Goal: Check status: Check status

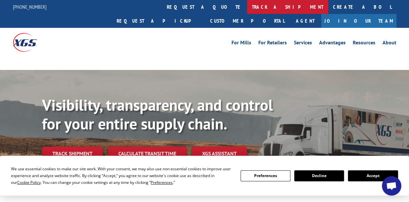
click at [247, 8] on link "track a shipment" at bounding box center [287, 7] width 81 height 14
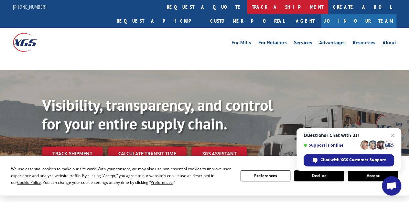
click at [247, 10] on link "track a shipment" at bounding box center [287, 7] width 81 height 14
click at [247, 7] on link "track a shipment" at bounding box center [287, 7] width 81 height 14
click at [247, 4] on link "track a shipment" at bounding box center [287, 7] width 81 height 14
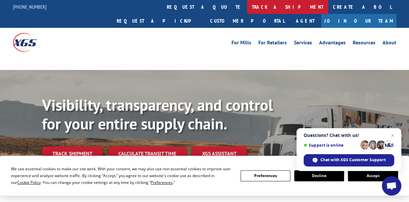
click at [247, 4] on link "track a shipment" at bounding box center [287, 7] width 81 height 14
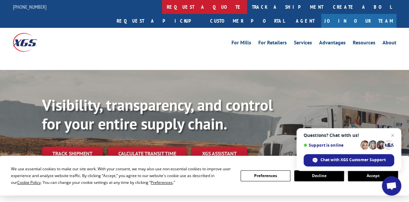
click at [162, 7] on link "request a quote" at bounding box center [204, 7] width 85 height 14
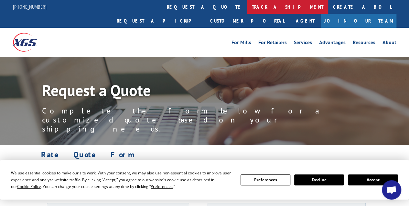
click at [247, 5] on link "track a shipment" at bounding box center [287, 7] width 81 height 14
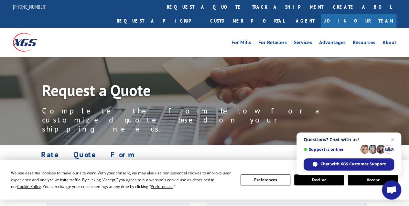
scroll to position [32, 0]
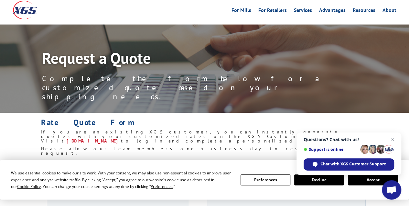
click at [374, 181] on button "Accept" at bounding box center [373, 180] width 50 height 11
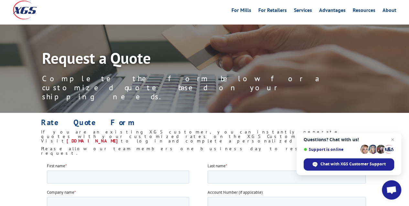
scroll to position [0, 0]
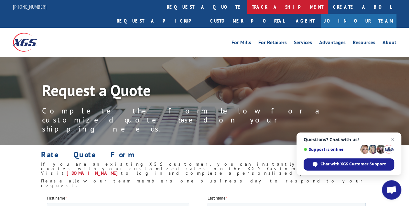
click at [247, 6] on link "track a shipment" at bounding box center [287, 7] width 81 height 14
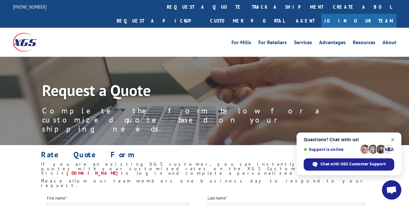
click at [390, 141] on span "Close chat" at bounding box center [392, 140] width 8 height 8
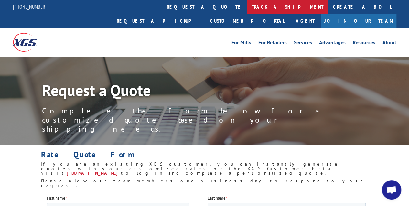
click at [247, 7] on link "track a shipment" at bounding box center [287, 7] width 81 height 14
click at [247, 5] on link "track a shipment" at bounding box center [287, 7] width 81 height 14
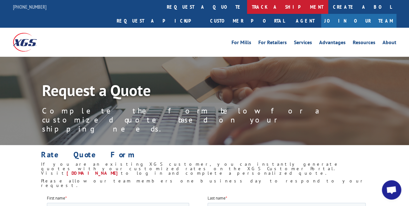
click at [247, 5] on link "track a shipment" at bounding box center [287, 7] width 81 height 14
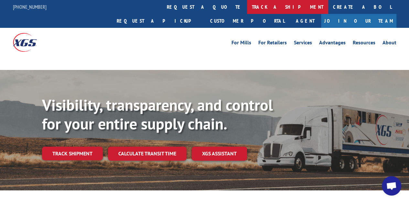
click at [247, 1] on link "track a shipment" at bounding box center [287, 7] width 81 height 14
click at [247, 5] on link "track a shipment" at bounding box center [287, 7] width 81 height 14
click at [247, 7] on link "track a shipment" at bounding box center [287, 7] width 81 height 14
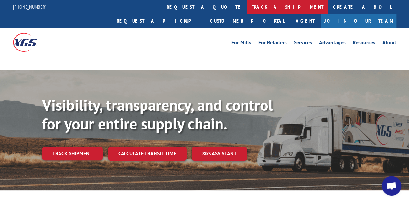
click at [247, 7] on link "track a shipment" at bounding box center [287, 7] width 81 height 14
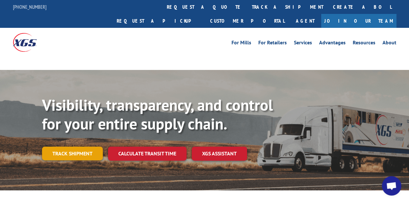
click at [87, 146] on link "Track shipment" at bounding box center [72, 153] width 61 height 14
click at [78, 146] on link "Track shipment" at bounding box center [72, 153] width 61 height 14
click at [77, 146] on link "Track shipment" at bounding box center [72, 153] width 61 height 14
click at [76, 146] on link "Track shipment" at bounding box center [72, 153] width 61 height 14
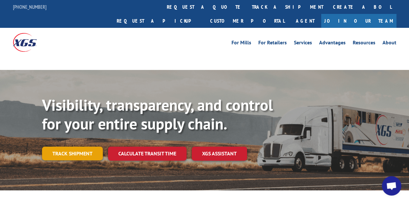
click at [76, 146] on link "Track shipment" at bounding box center [72, 153] width 61 height 14
click at [75, 146] on link "Track shipment" at bounding box center [72, 153] width 61 height 14
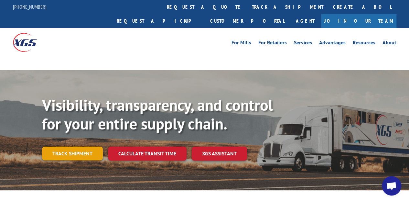
click at [89, 146] on link "Track shipment" at bounding box center [72, 153] width 61 height 14
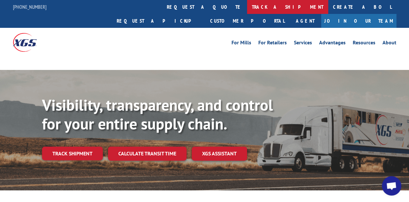
click at [247, 7] on link "track a shipment" at bounding box center [287, 7] width 81 height 14
